Goal: Task Accomplishment & Management: Complete application form

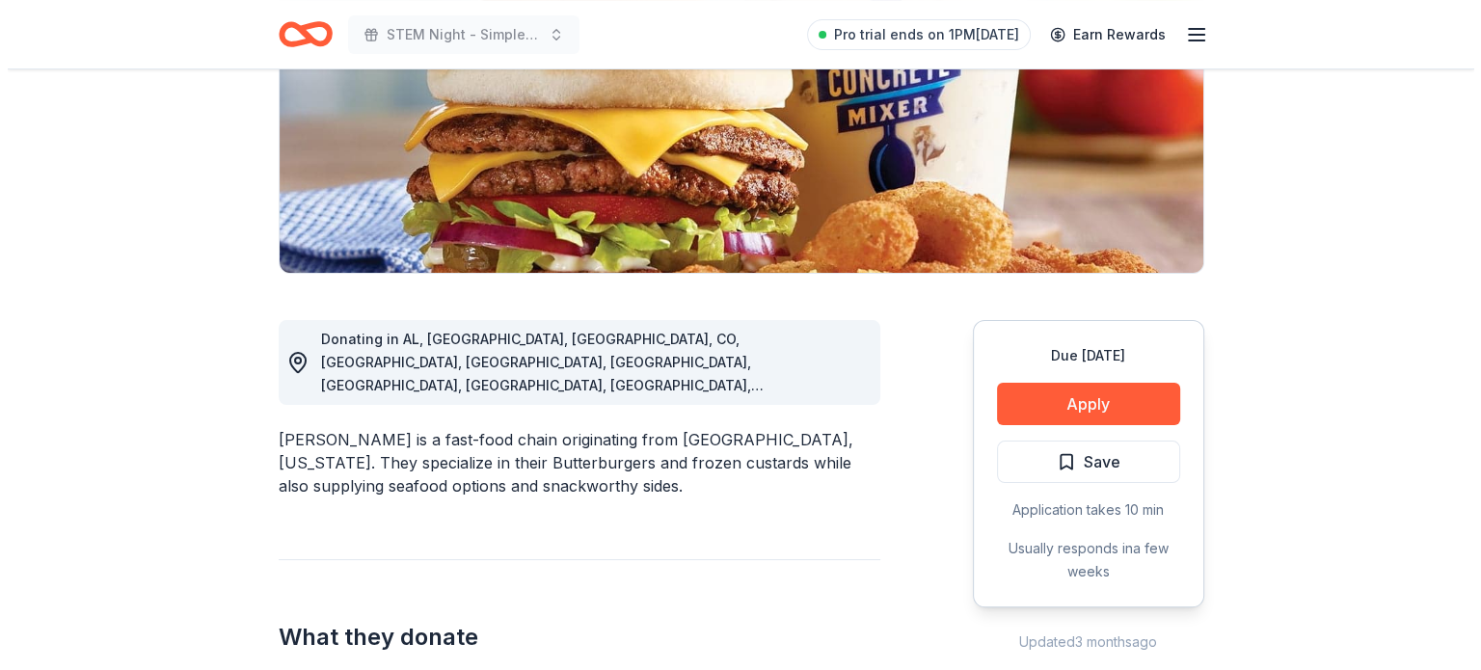
scroll to position [349, 0]
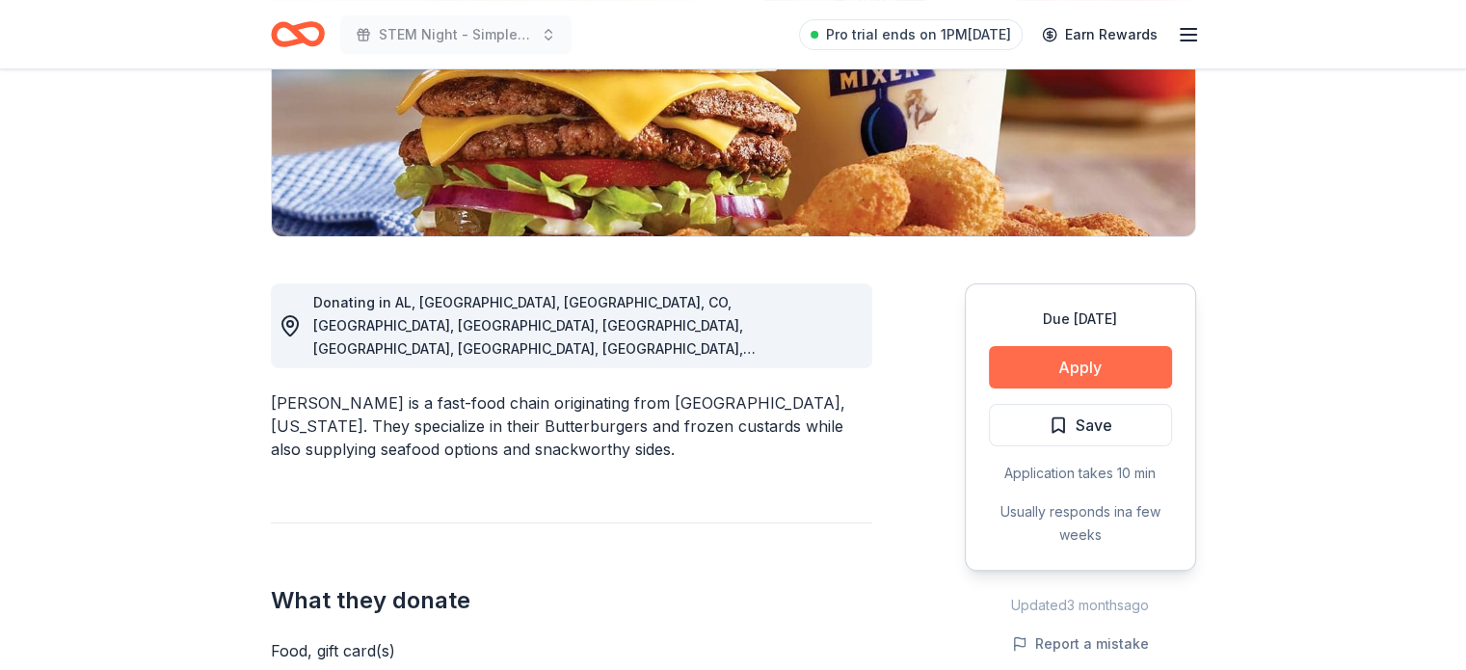
click at [1058, 363] on button "Apply" at bounding box center [1080, 367] width 183 height 42
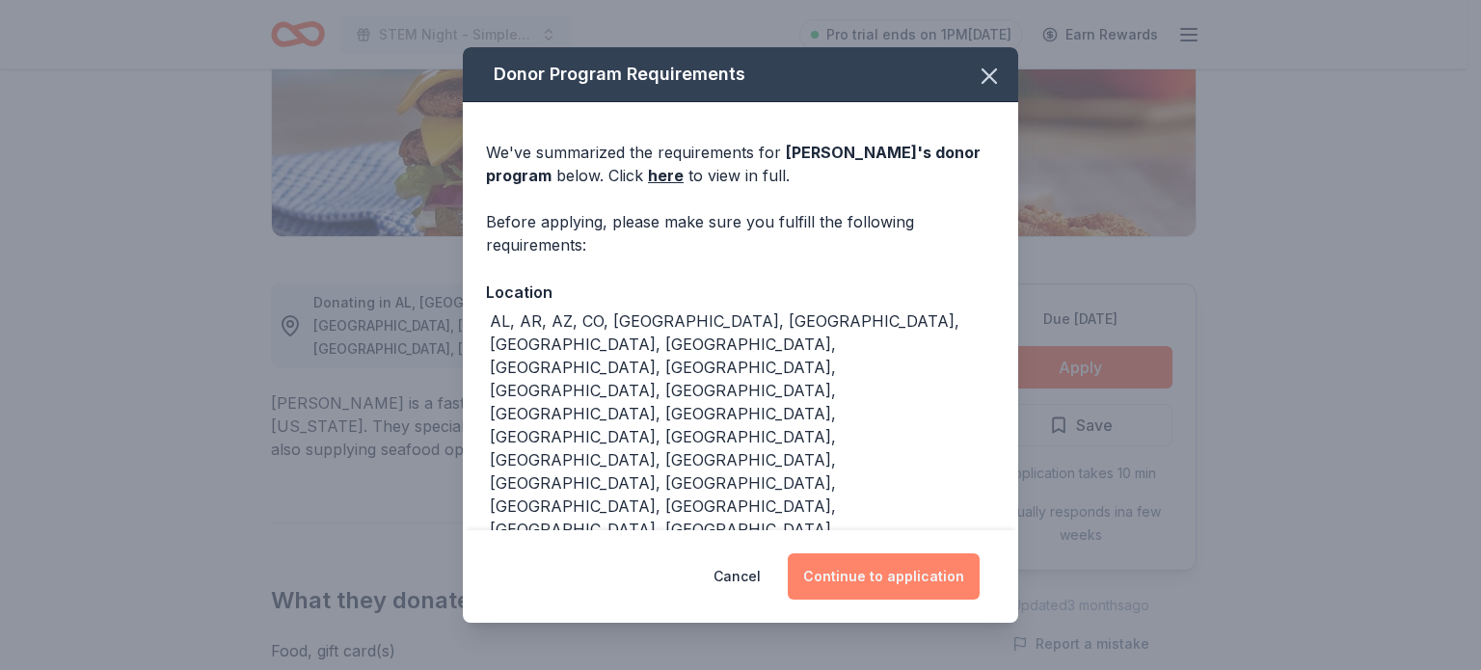
click at [877, 587] on button "Continue to application" at bounding box center [884, 576] width 192 height 46
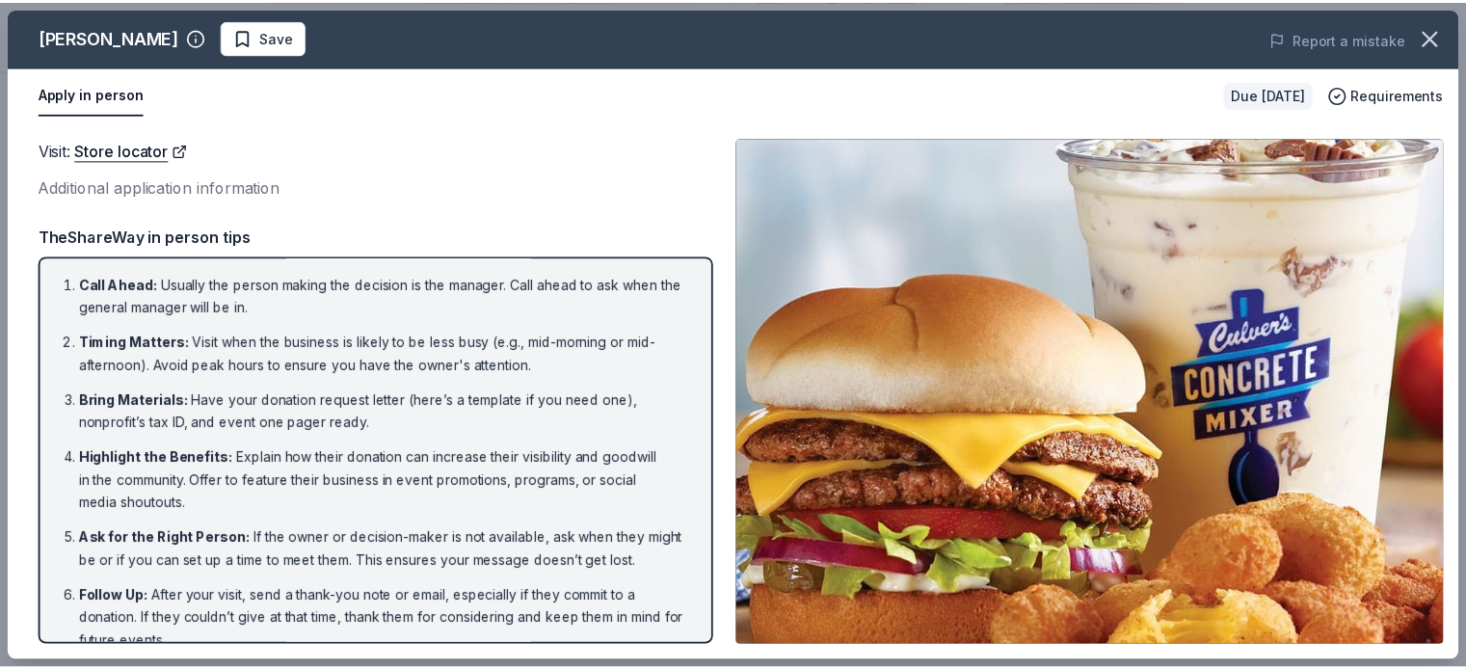
scroll to position [47, 0]
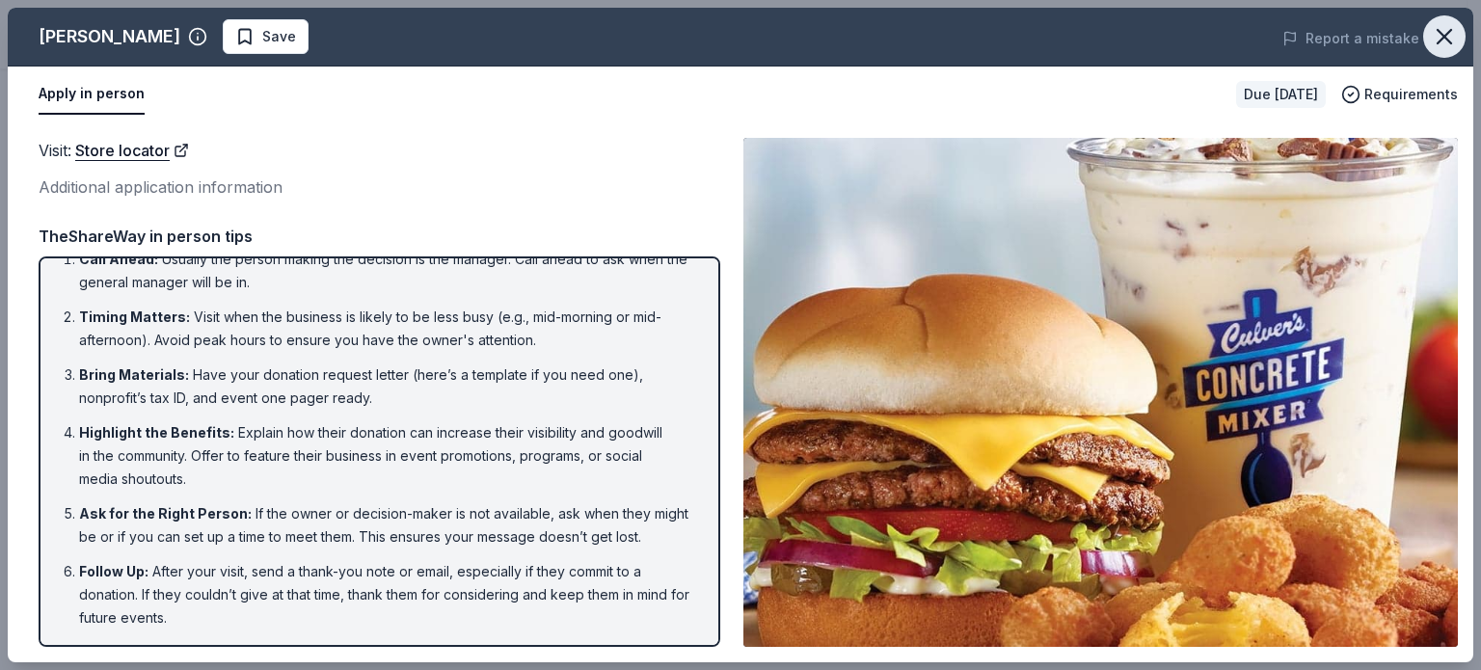
click at [1441, 41] on icon "button" at bounding box center [1444, 36] width 27 height 27
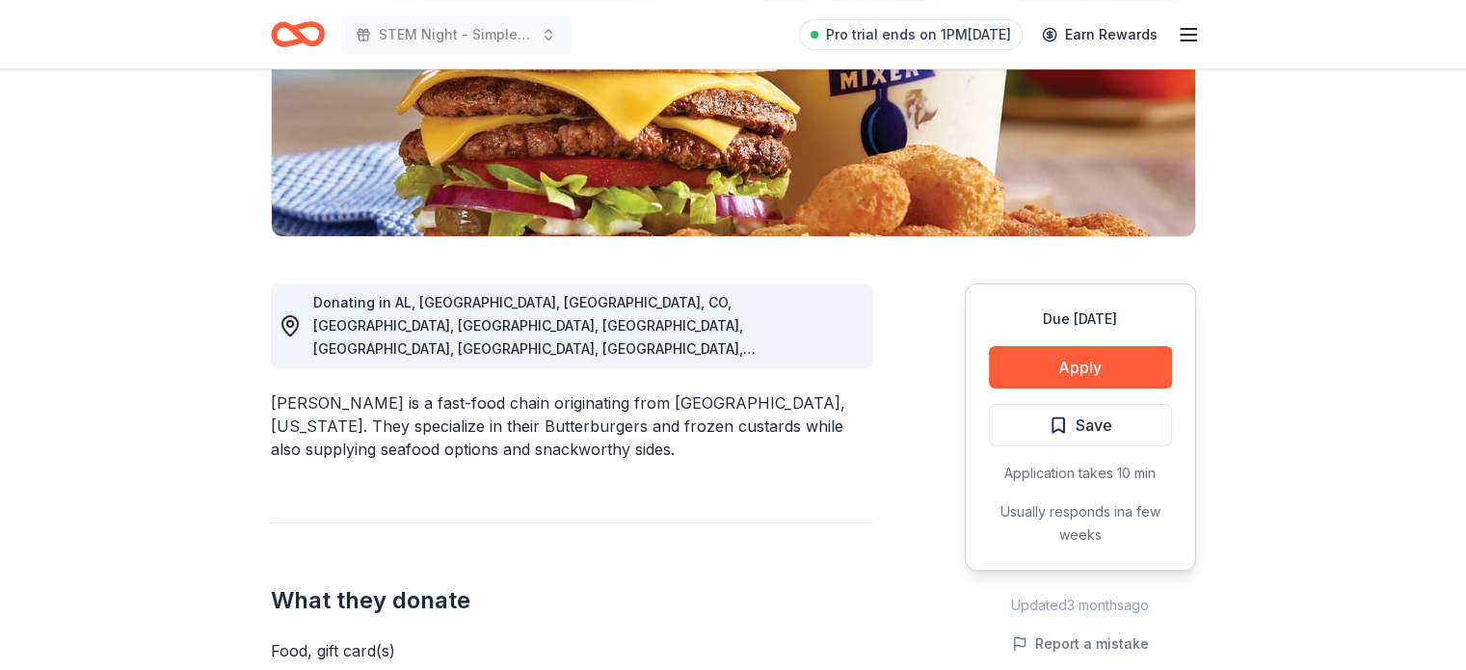
scroll to position [0, 0]
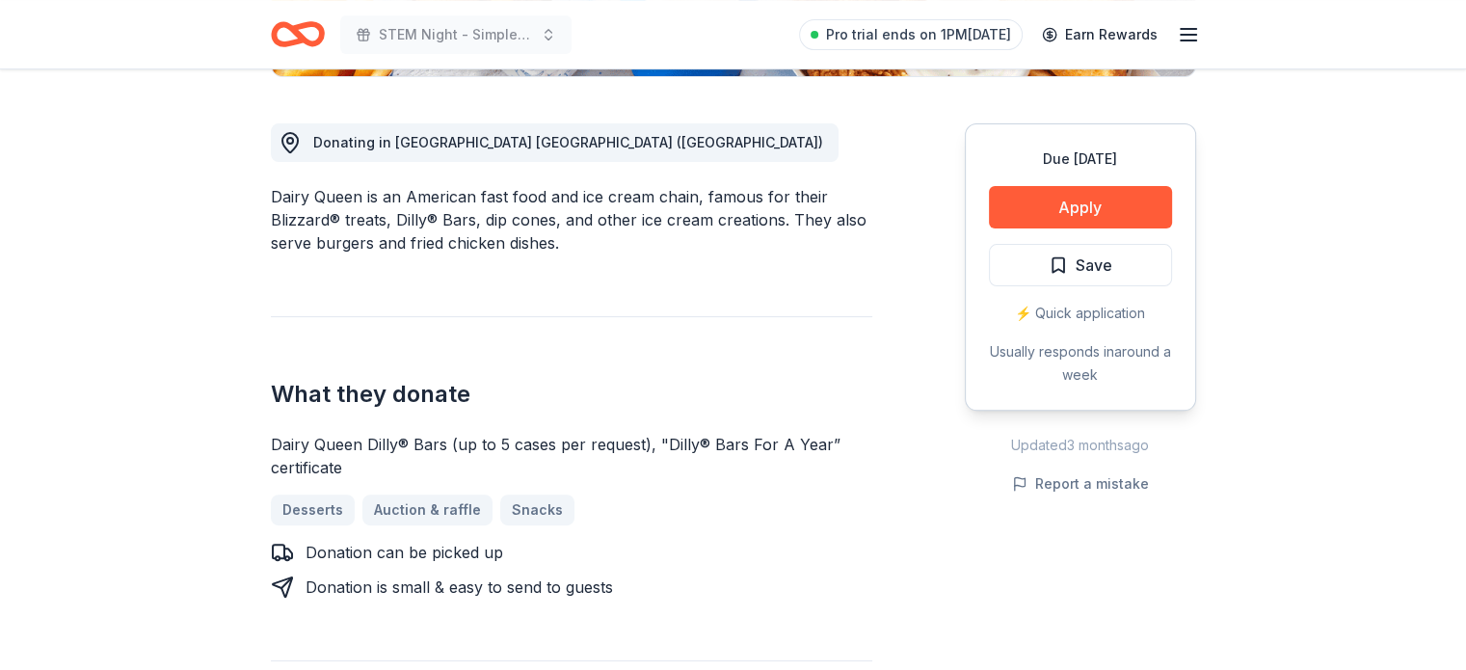
scroll to position [509, 0]
click at [1048, 203] on button "Apply" at bounding box center [1080, 207] width 183 height 42
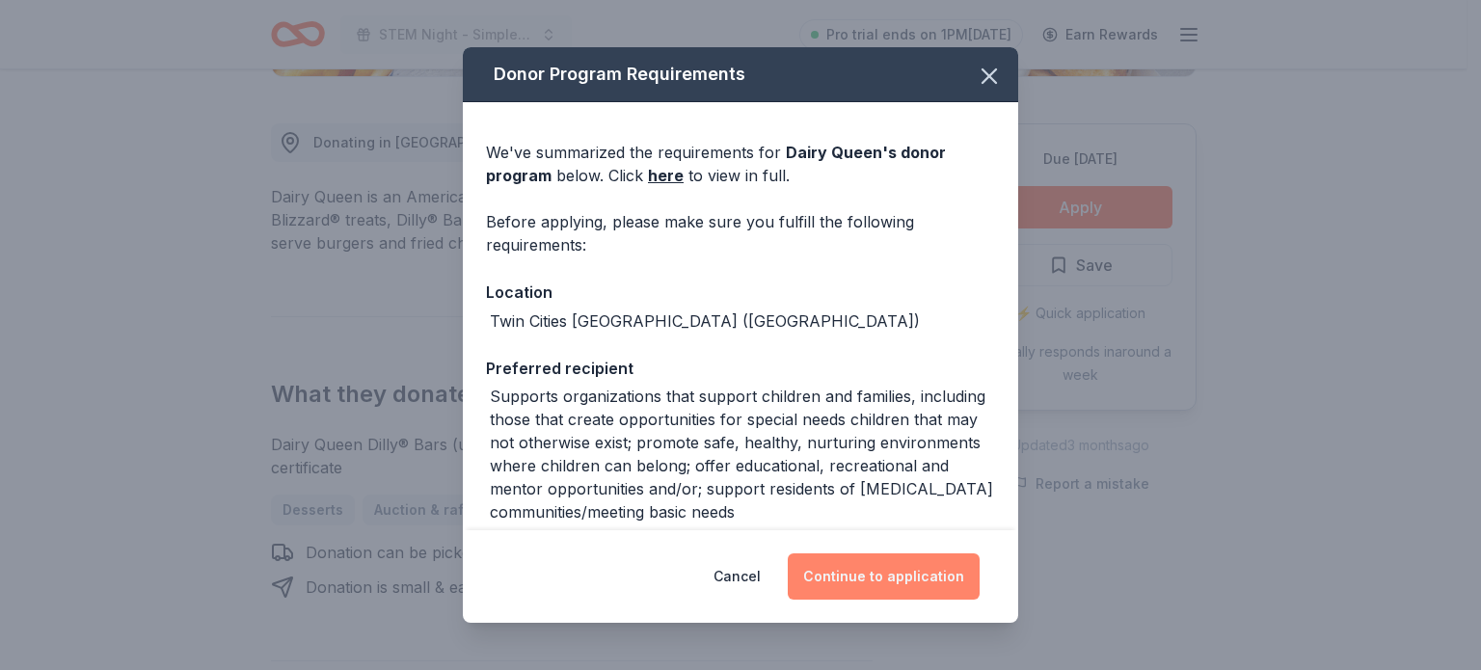
click at [862, 572] on button "Continue to application" at bounding box center [884, 576] width 192 height 46
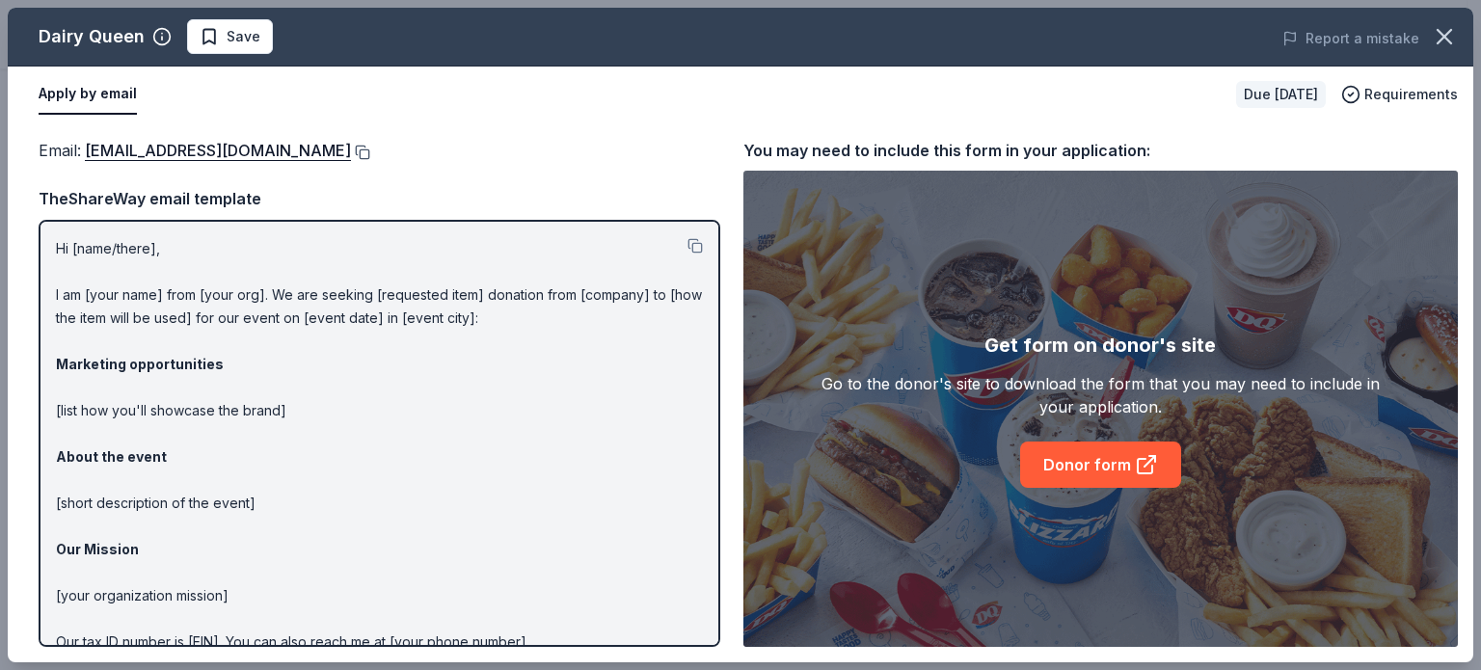
click at [351, 151] on button at bounding box center [360, 152] width 19 height 15
click at [1437, 34] on icon "button" at bounding box center [1444, 36] width 27 height 27
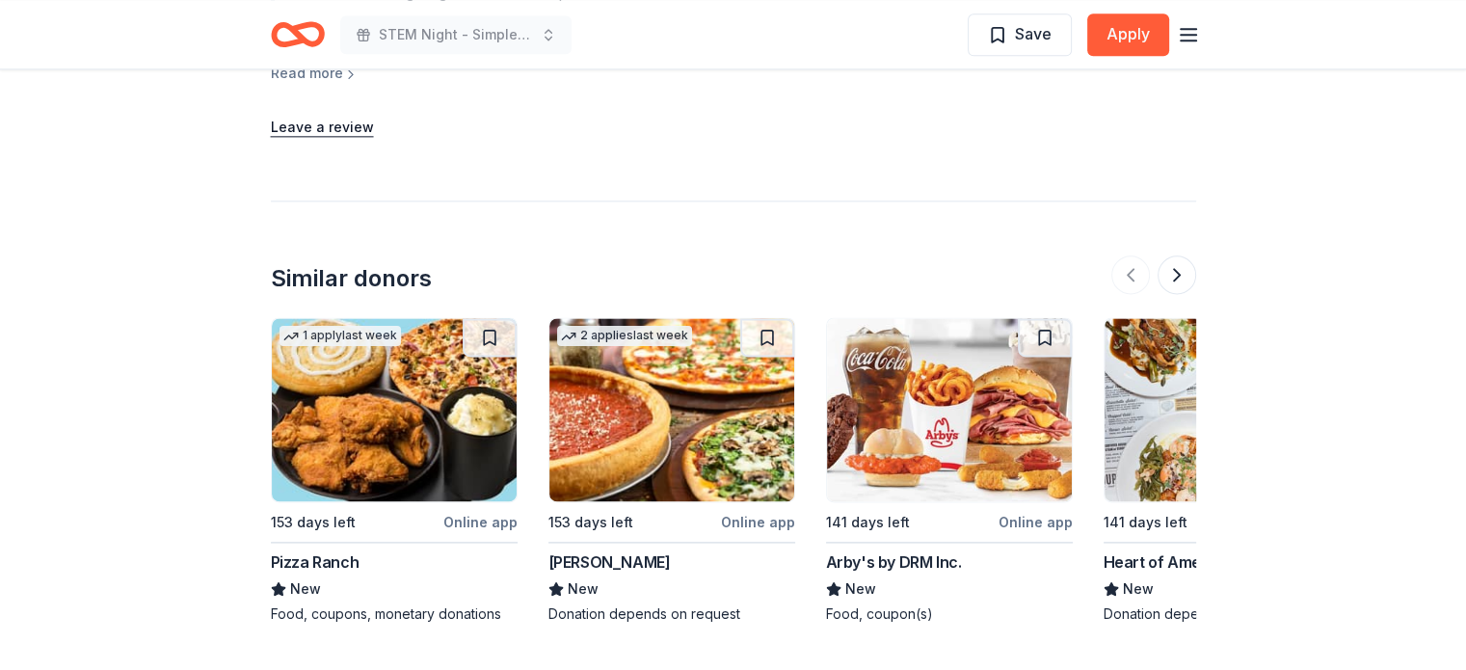
scroll to position [2478, 0]
click at [1180, 254] on button at bounding box center [1177, 273] width 39 height 39
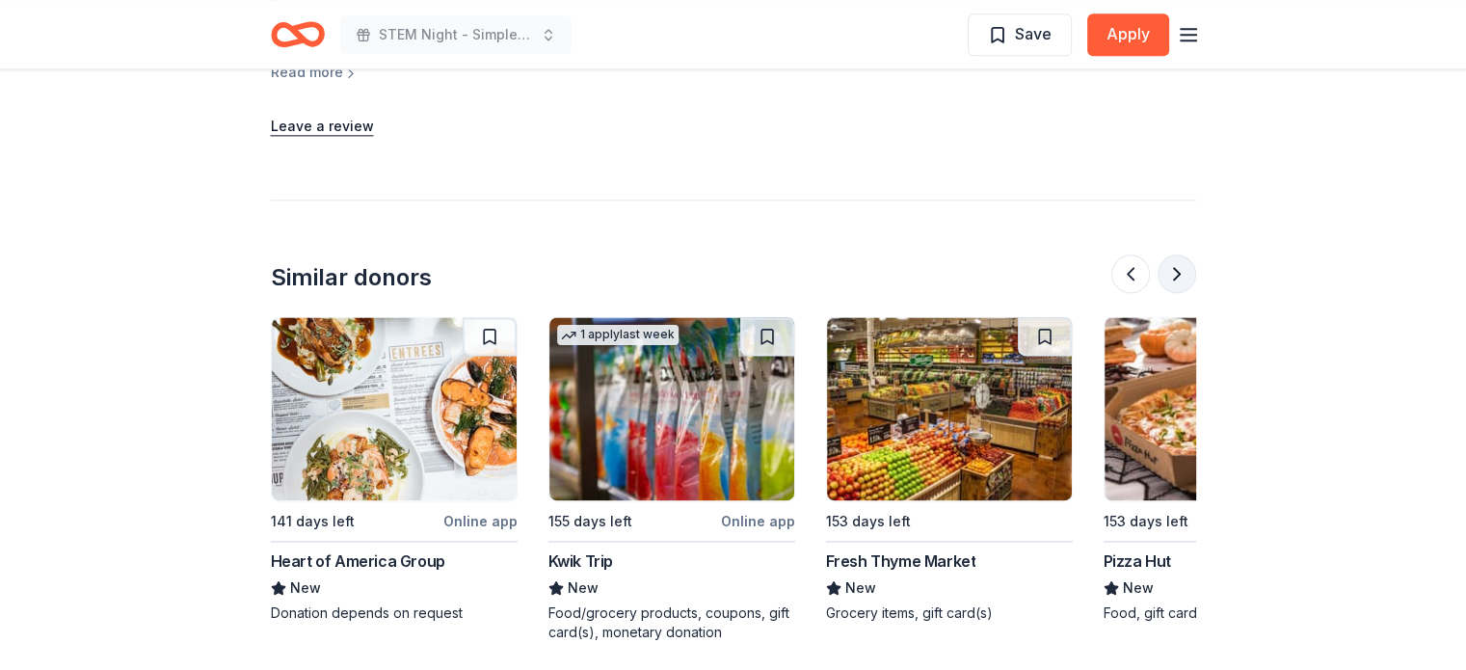
click at [1180, 254] on button at bounding box center [1177, 273] width 39 height 39
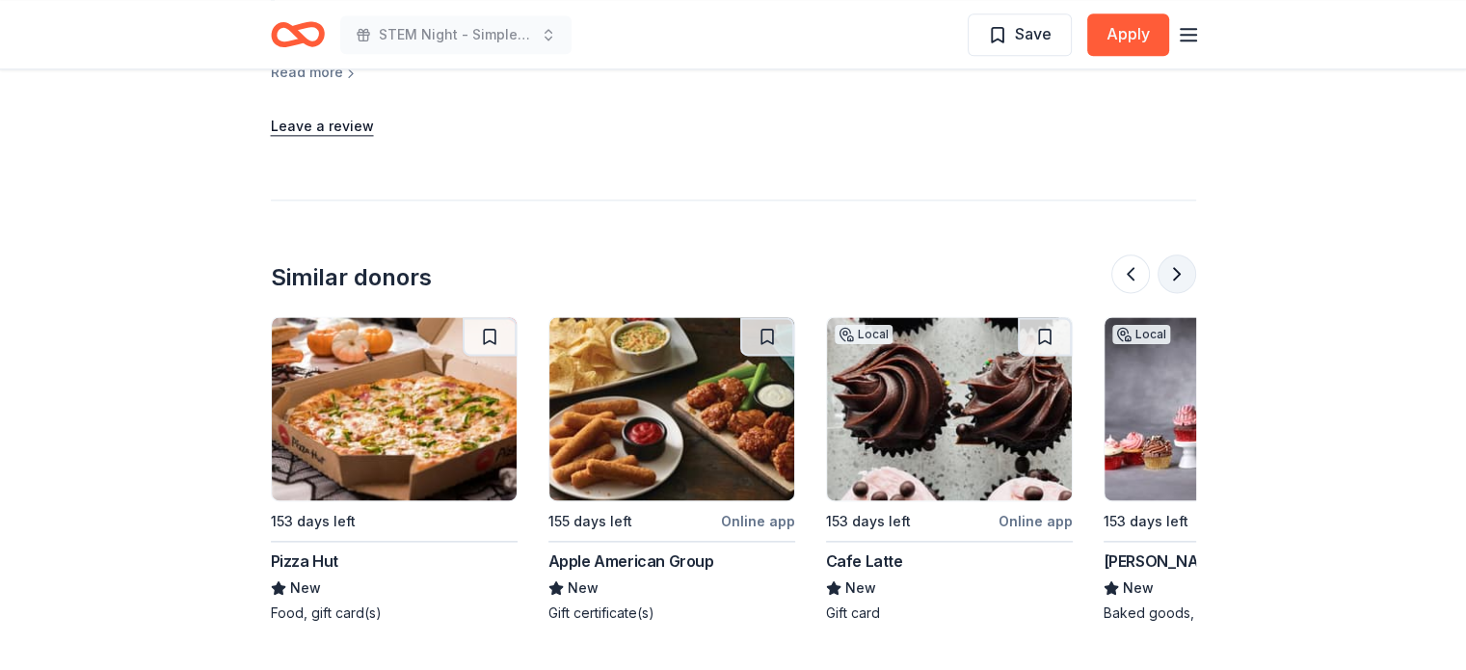
click at [1180, 254] on button at bounding box center [1177, 273] width 39 height 39
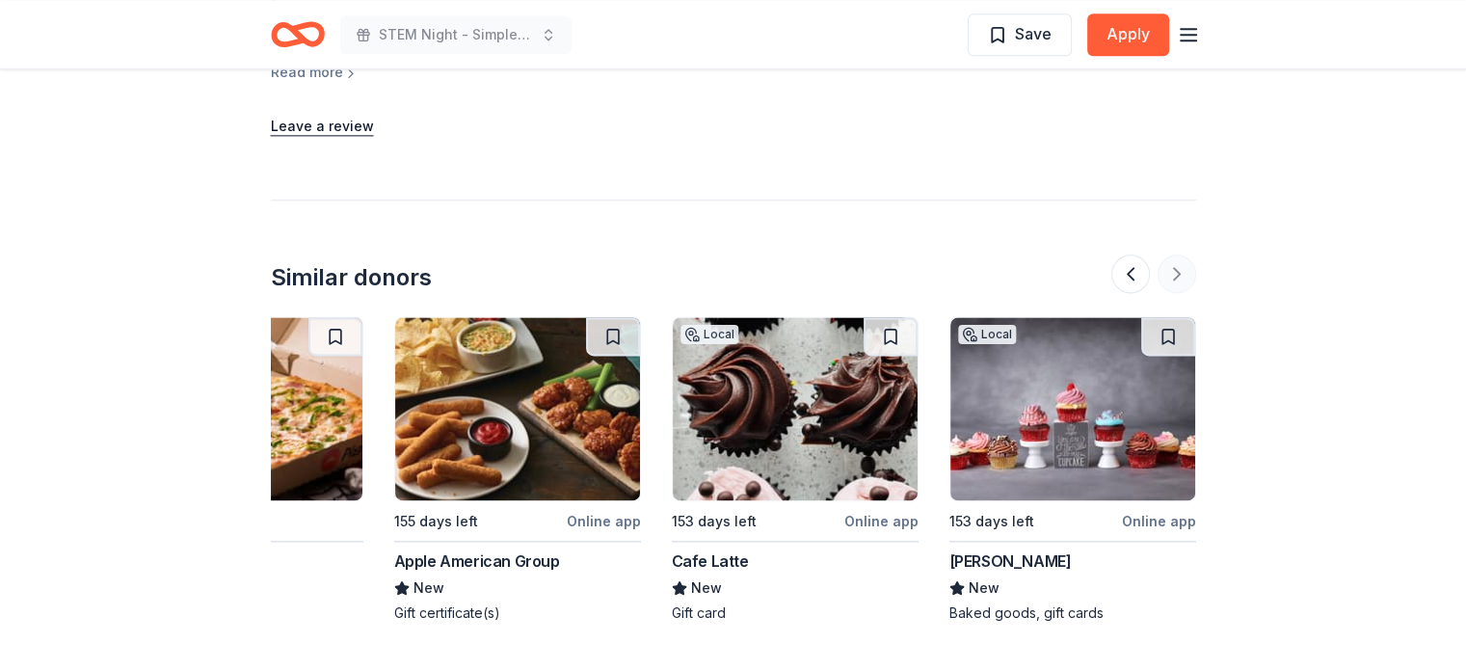
click at [1180, 254] on div at bounding box center [1153, 273] width 85 height 39
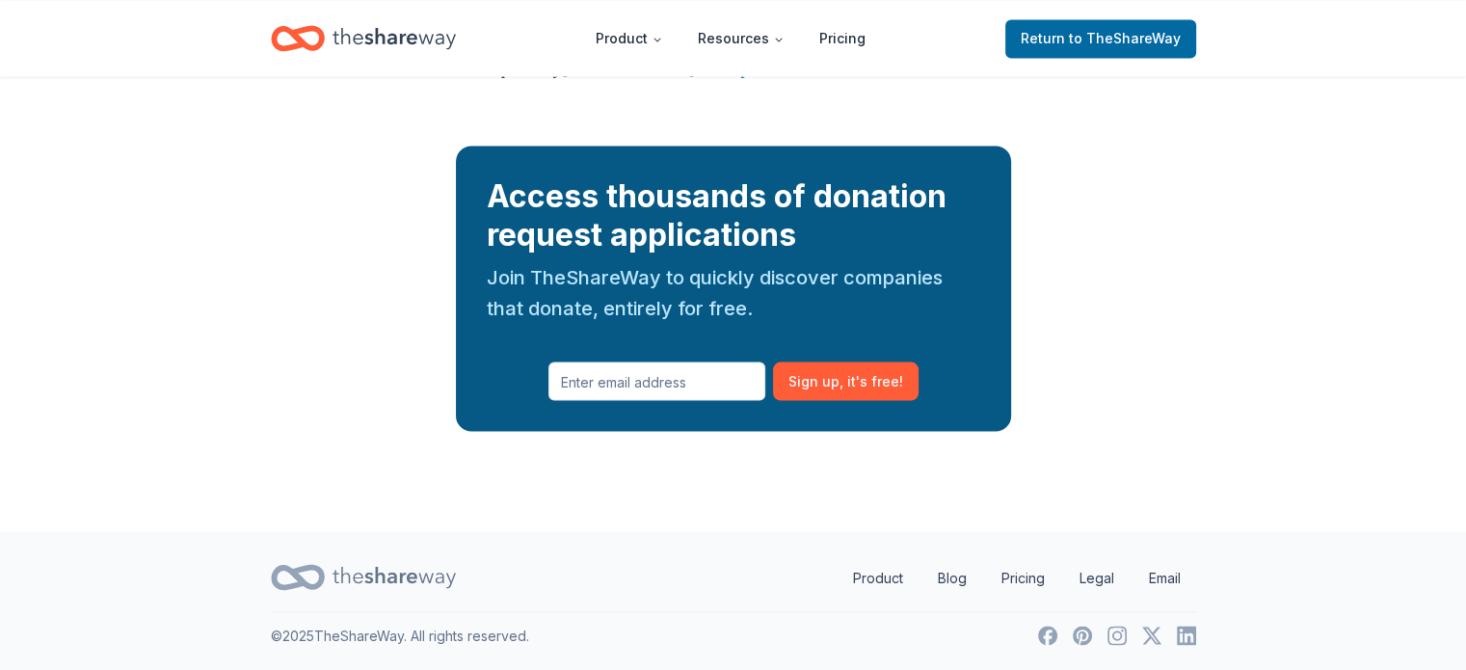
scroll to position [3695, 0]
click at [1130, 21] on link "Return to TheShareWay" at bounding box center [1100, 38] width 191 height 39
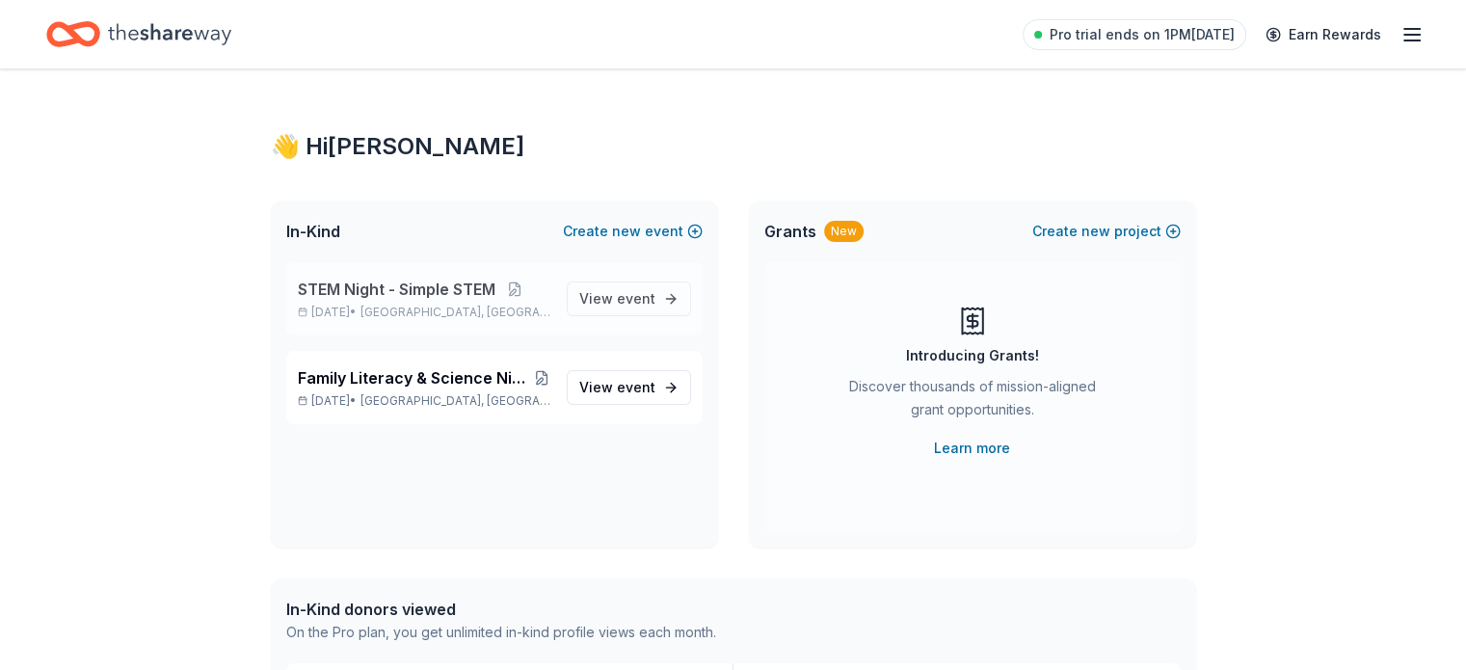
click at [424, 307] on span "Mansfield, OH" at bounding box center [456, 312] width 190 height 15
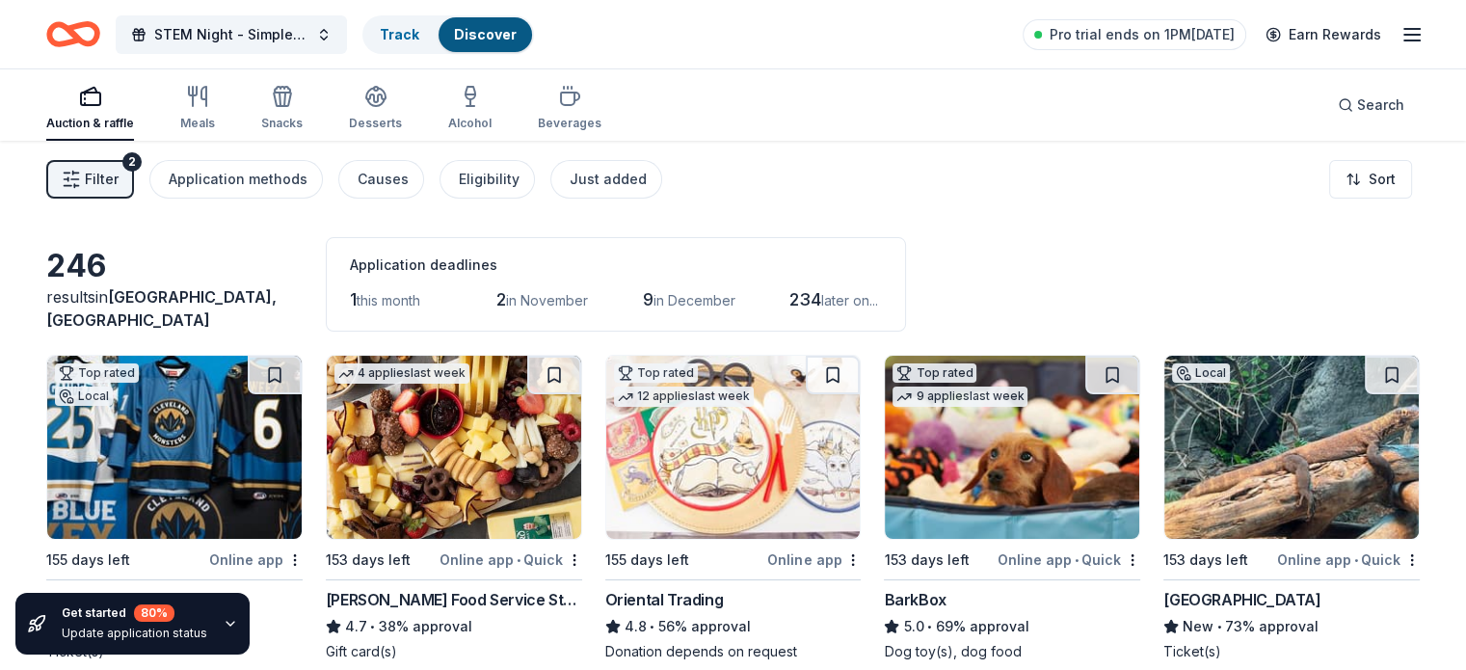
click at [223, 620] on icon "button" at bounding box center [230, 623] width 15 height 15
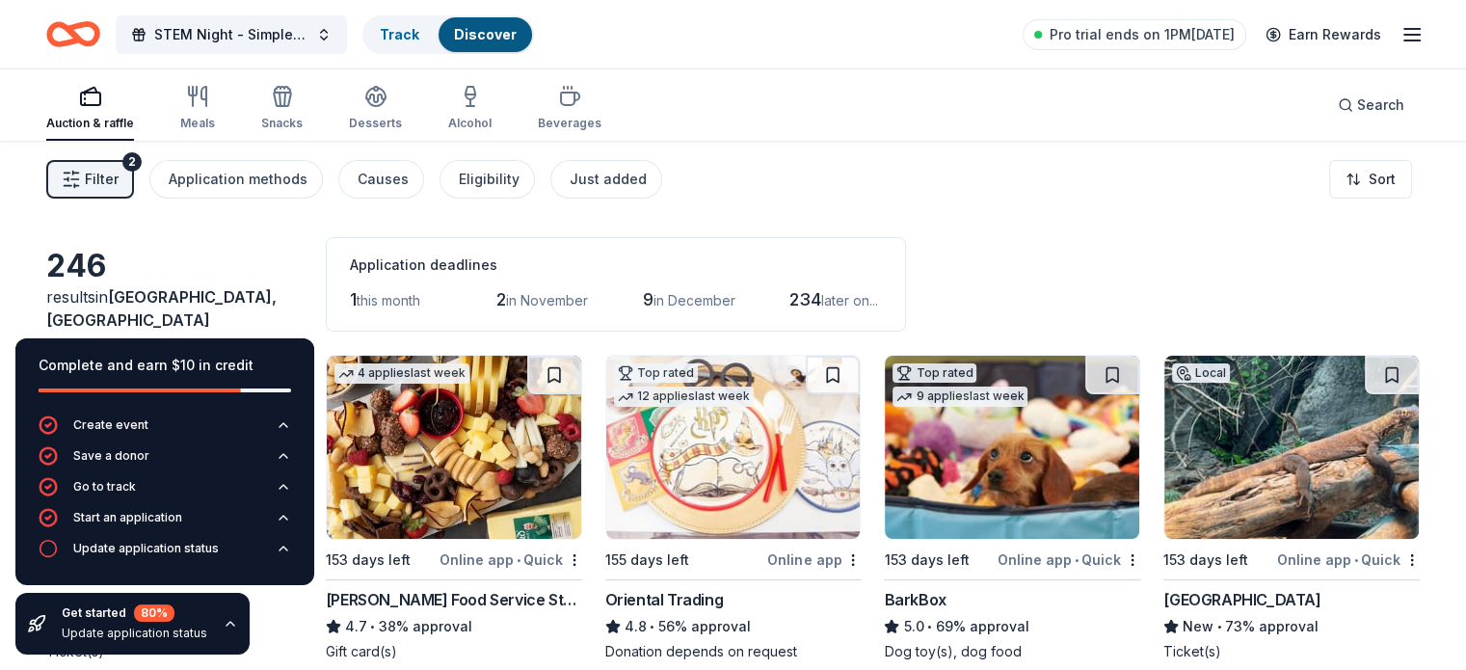
click at [223, 620] on icon "button" at bounding box center [230, 623] width 15 height 15
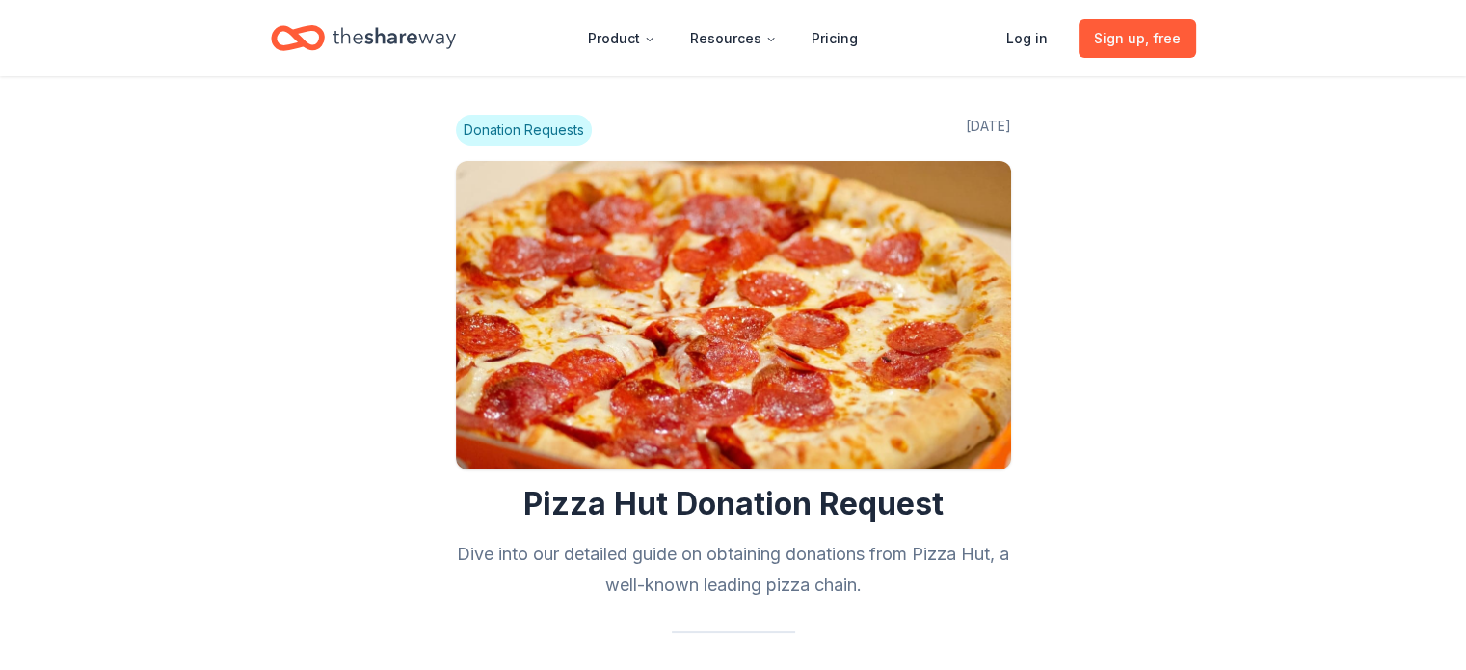
scroll to position [3695, 0]
click at [513, 135] on span "Donation Requests" at bounding box center [524, 130] width 136 height 31
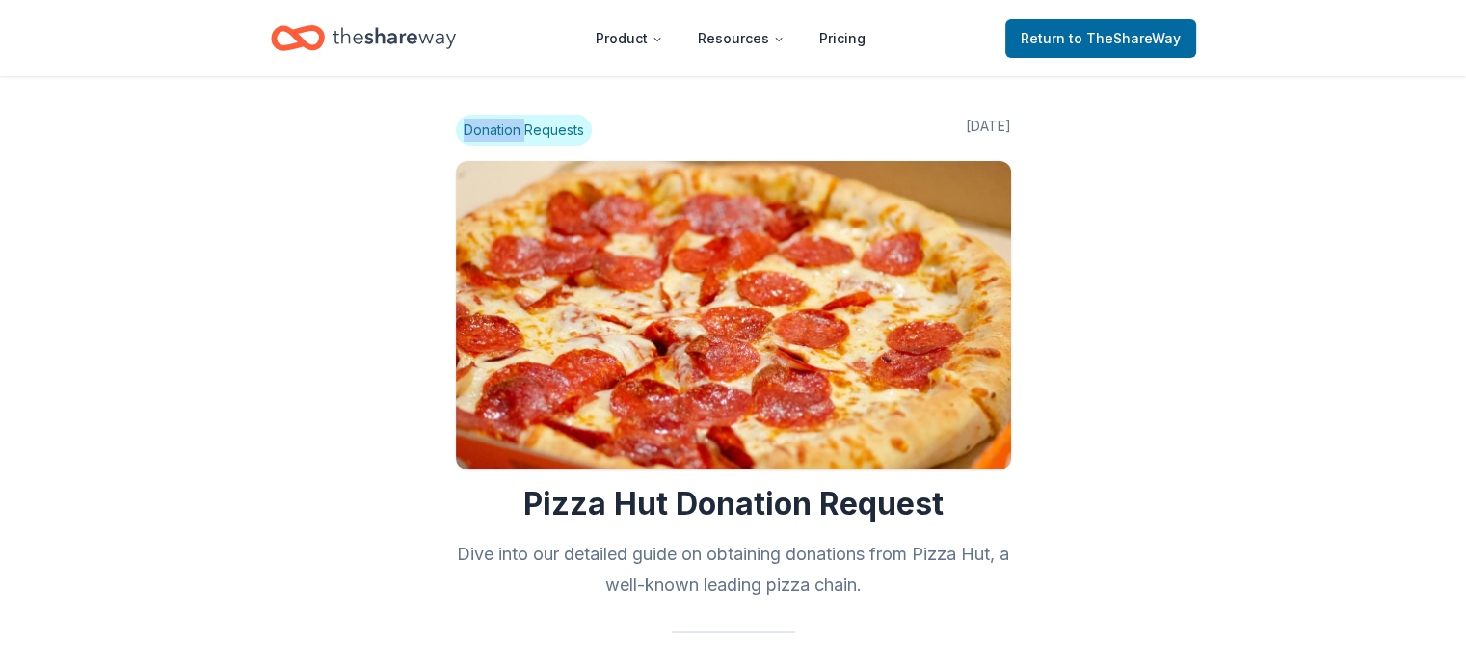
click at [513, 135] on span "Donation Requests" at bounding box center [524, 130] width 136 height 31
